Goal: Task Accomplishment & Management: Complete application form

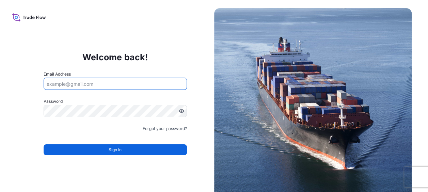
click at [155, 90] on input "Email Address" at bounding box center [115, 84] width 143 height 12
click at [140, 83] on input "[EMAIL_ADDRESS][DOMAIN_NAME]" at bounding box center [115, 84] width 143 height 12
paste input "mailto:trade.flow+jwixrauch@wtwco"
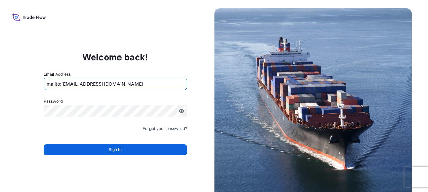
click at [60, 83] on input "mailto:[EMAIL_ADDRESS][DOMAIN_NAME]" at bounding box center [115, 84] width 143 height 12
type input "[EMAIL_ADDRESS][DOMAIN_NAME]"
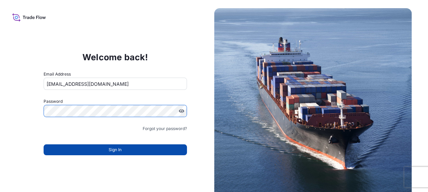
click at [118, 150] on span "Sign In" at bounding box center [115, 149] width 13 height 7
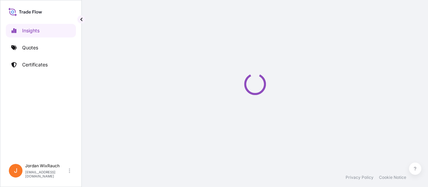
select select "2025"
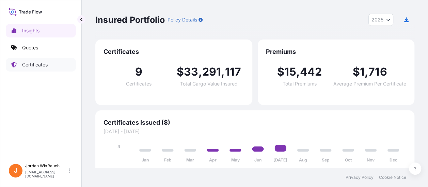
click at [49, 67] on link "Certificates" at bounding box center [41, 65] width 70 height 14
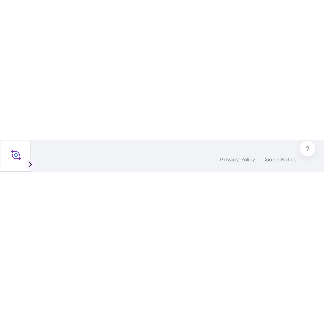
scroll to position [166, 267]
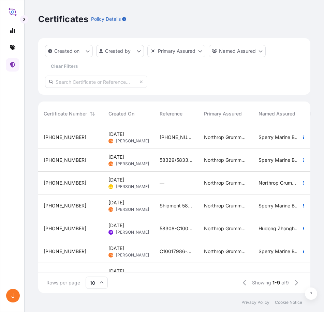
click at [191, 138] on span "[PHONE_NUMBER] DSIC-WZ02-C16K20-2022051NL" at bounding box center [175, 137] width 33 height 7
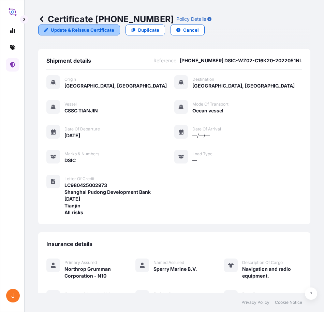
click at [106, 32] on p "Update & Reissue Certificate" at bounding box center [82, 30] width 63 height 7
select select "Ocean Vessel"
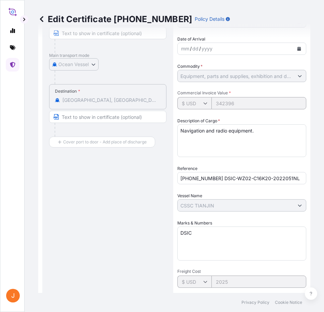
scroll to position [112, 0]
click at [217, 192] on div "Shipment Details Issue date * [DATE] Date of Departure * [DATE] Date of Arrival…" at bounding box center [241, 220] width 129 height 534
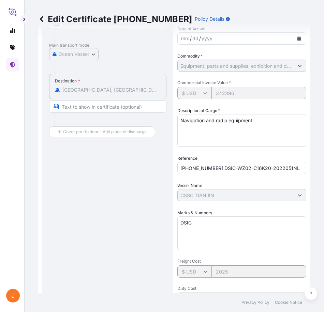
scroll to position [0, 0]
